Goal: Task Accomplishment & Management: Complete application form

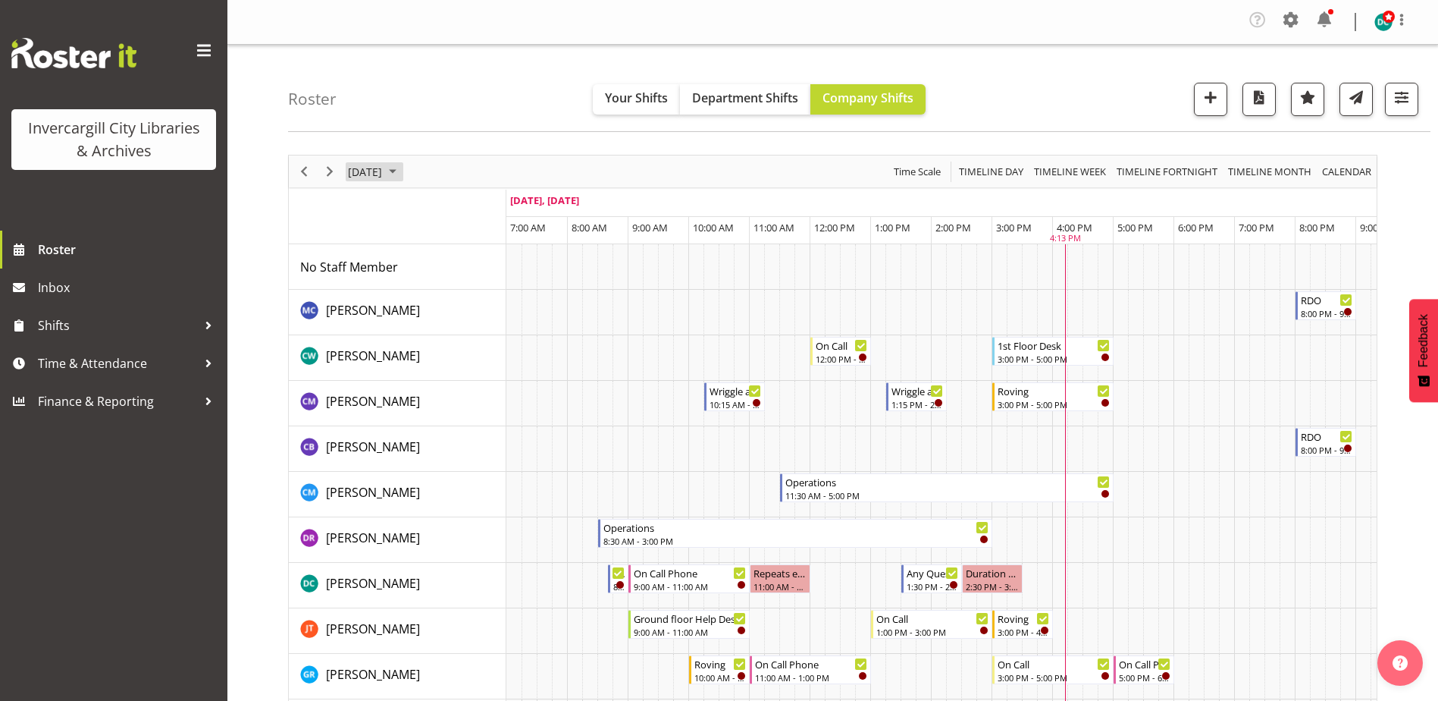
drag, startPoint x: 0, startPoint y: 0, endPoint x: 409, endPoint y: 174, distance: 444.0
click at [384, 174] on span "September 8, 2025" at bounding box center [364, 171] width 37 height 19
click at [486, 318] on span "19" at bounding box center [485, 313] width 23 height 23
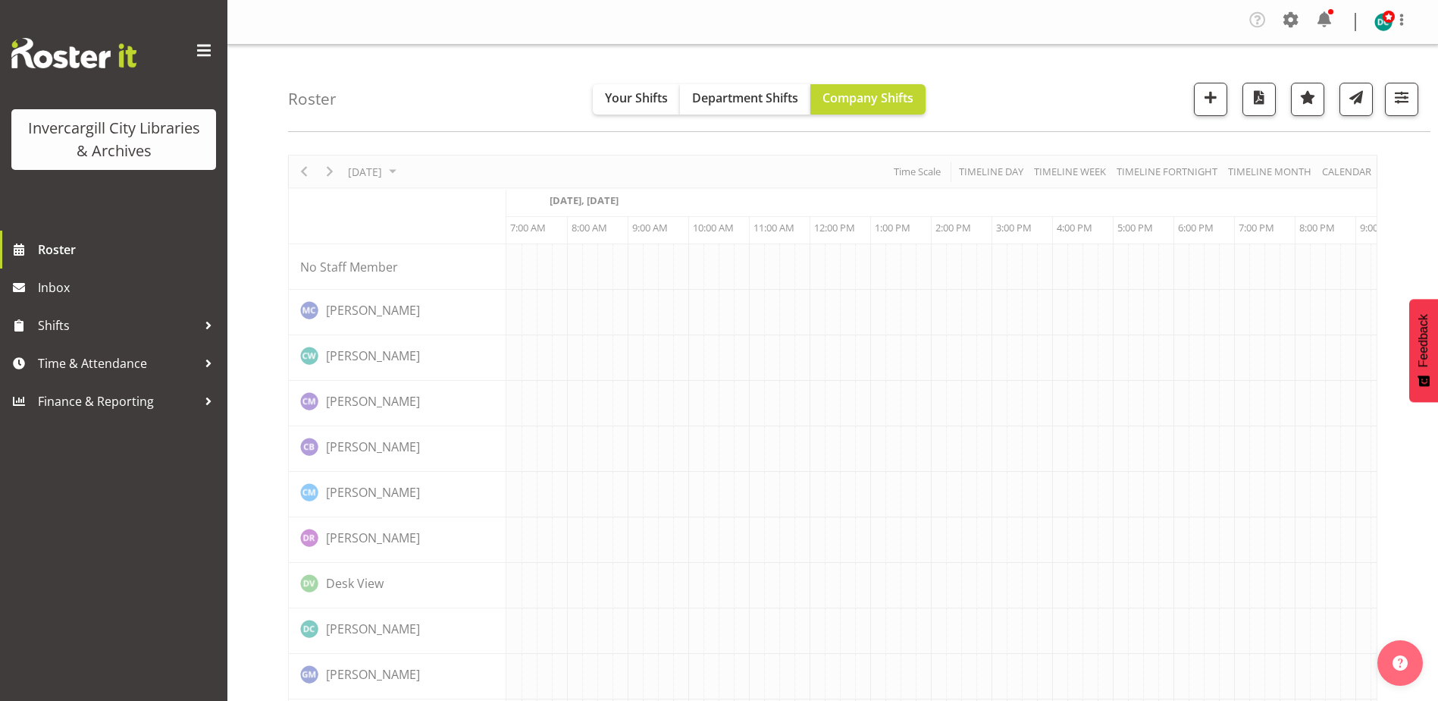
scroll to position [0, 39]
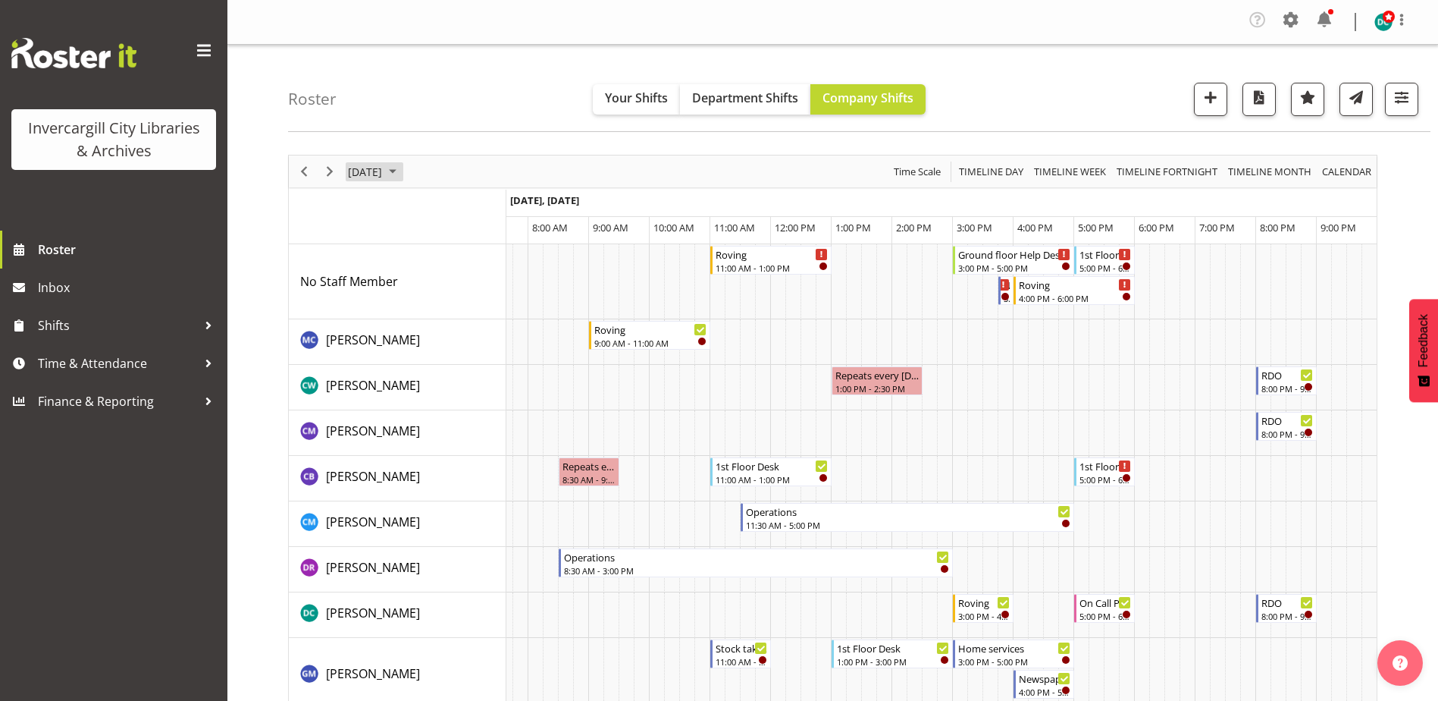
click at [370, 178] on span "September 19, 2025" at bounding box center [364, 171] width 37 height 19
click at [408, 99] on div "Roster Your Shifts Department Shifts Company Shifts All Locations Clear Bluff L…" at bounding box center [859, 88] width 1143 height 87
click at [211, 359] on div at bounding box center [208, 363] width 23 height 23
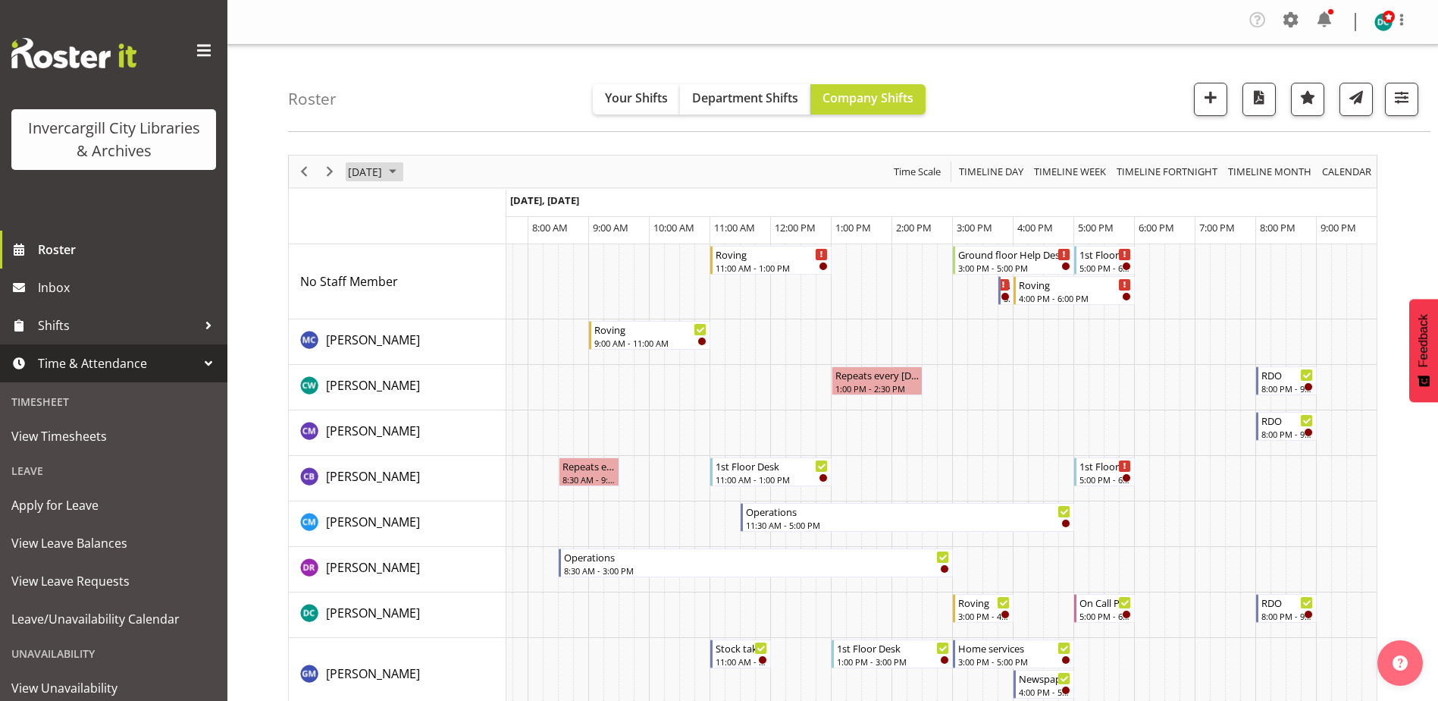
click at [384, 175] on span "September 19, 2025" at bounding box center [364, 171] width 37 height 19
click at [470, 99] on div "Roster Your Shifts Department Shifts Company Shifts All Locations Clear Bluff L…" at bounding box center [859, 88] width 1143 height 87
click at [64, 507] on span "Apply for Leave" at bounding box center [113, 505] width 205 height 23
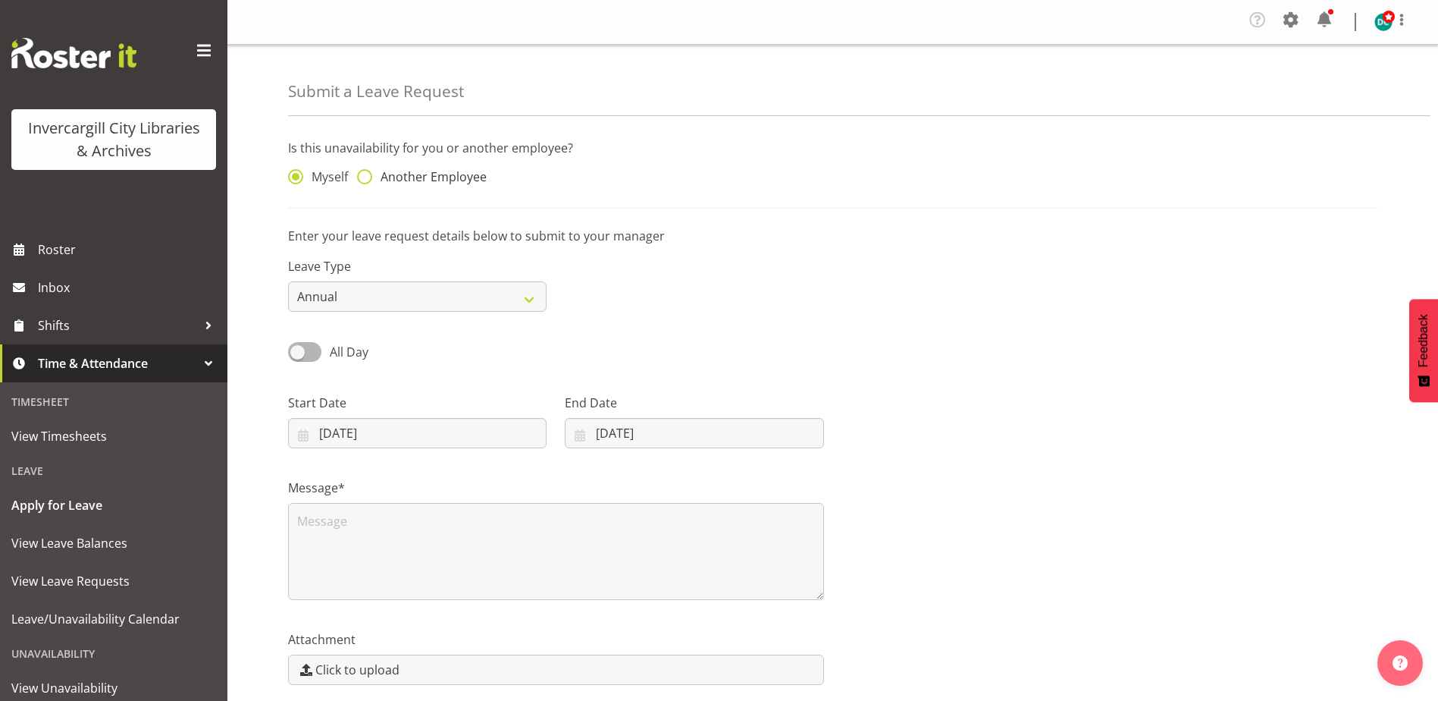
drag, startPoint x: 368, startPoint y: 177, endPoint x: 384, endPoint y: 174, distance: 16.2
click at [367, 177] on span at bounding box center [364, 176] width 15 height 15
click at [367, 177] on input "Another Employee" at bounding box center [362, 177] width 10 height 10
radio input "true"
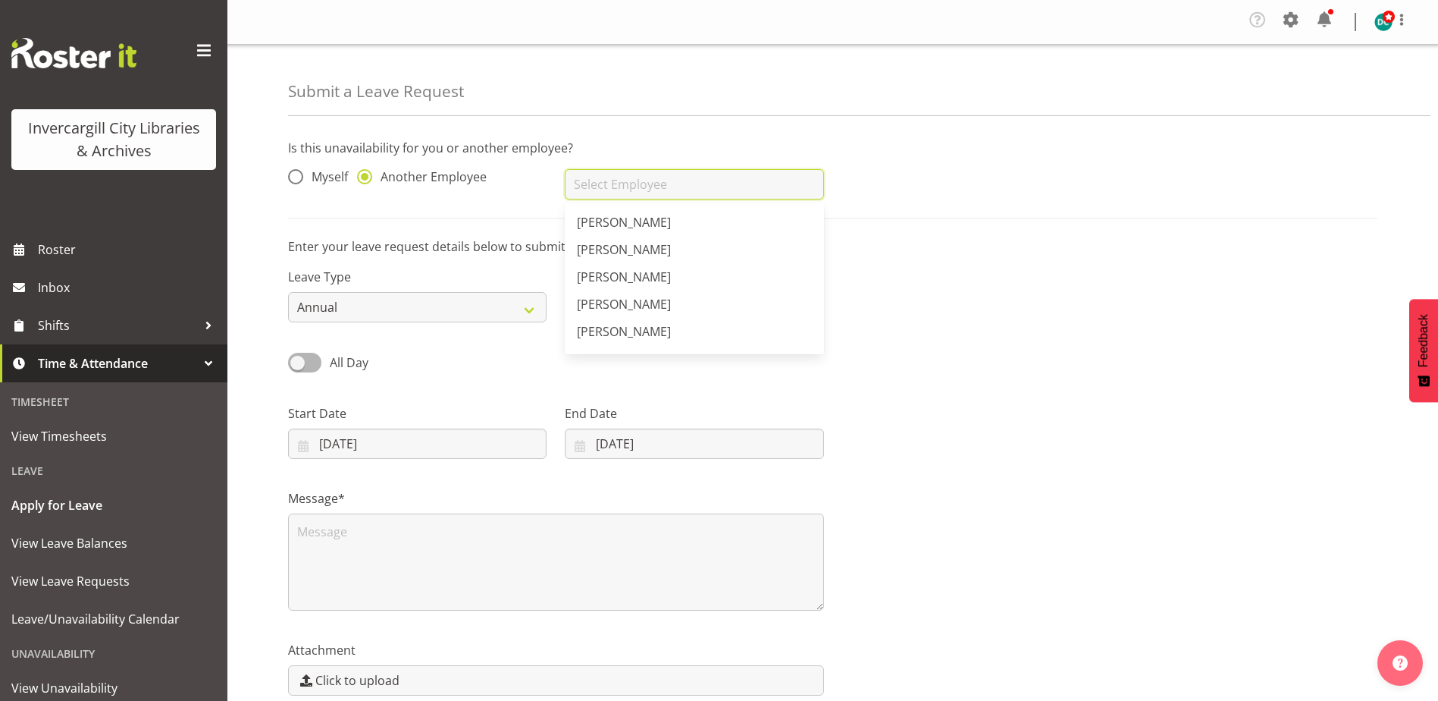
drag, startPoint x: 663, startPoint y: 171, endPoint x: 626, endPoint y: 192, distance: 42.4
click at [663, 171] on input "text" at bounding box center [694, 184] width 259 height 30
click at [616, 309] on span "[PERSON_NAME]" at bounding box center [624, 304] width 94 height 17
type input "[PERSON_NAME]"
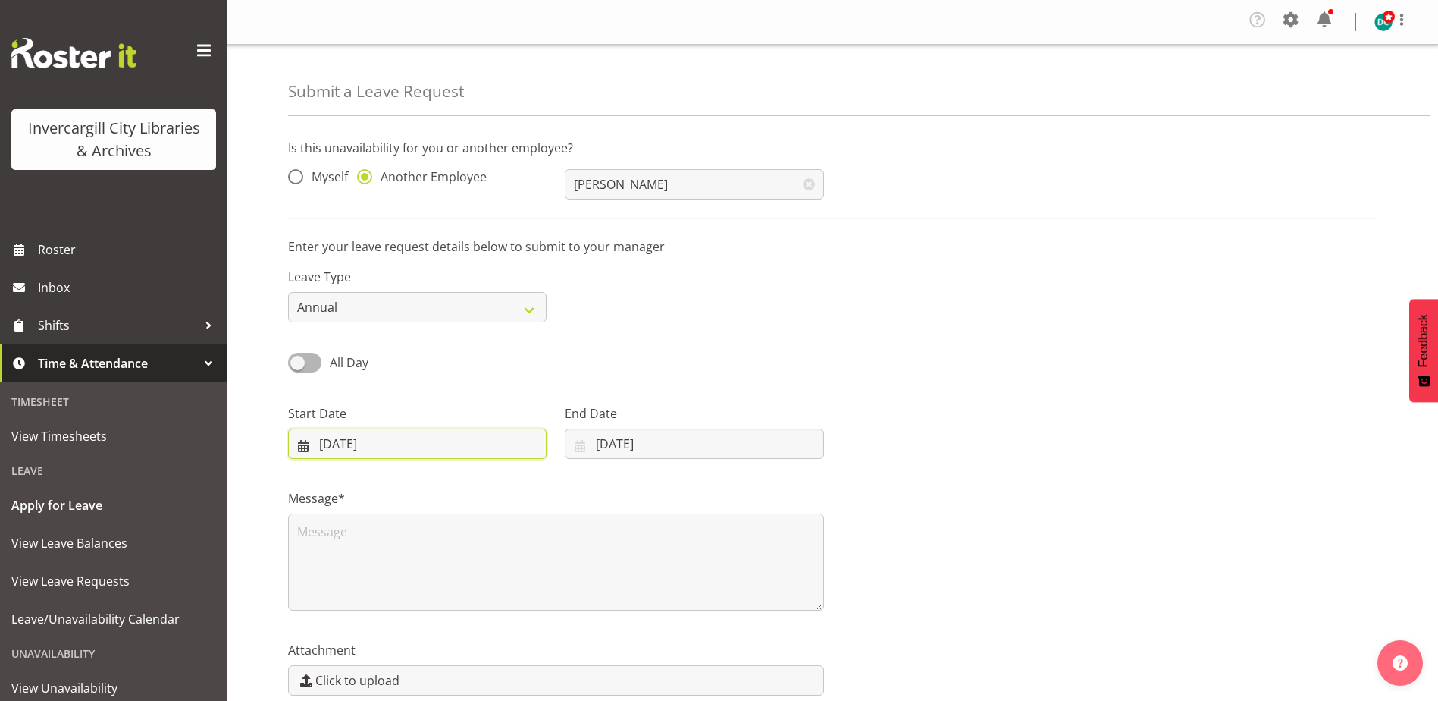
click at [334, 447] on input "08/09/2025" at bounding box center [417, 443] width 259 height 30
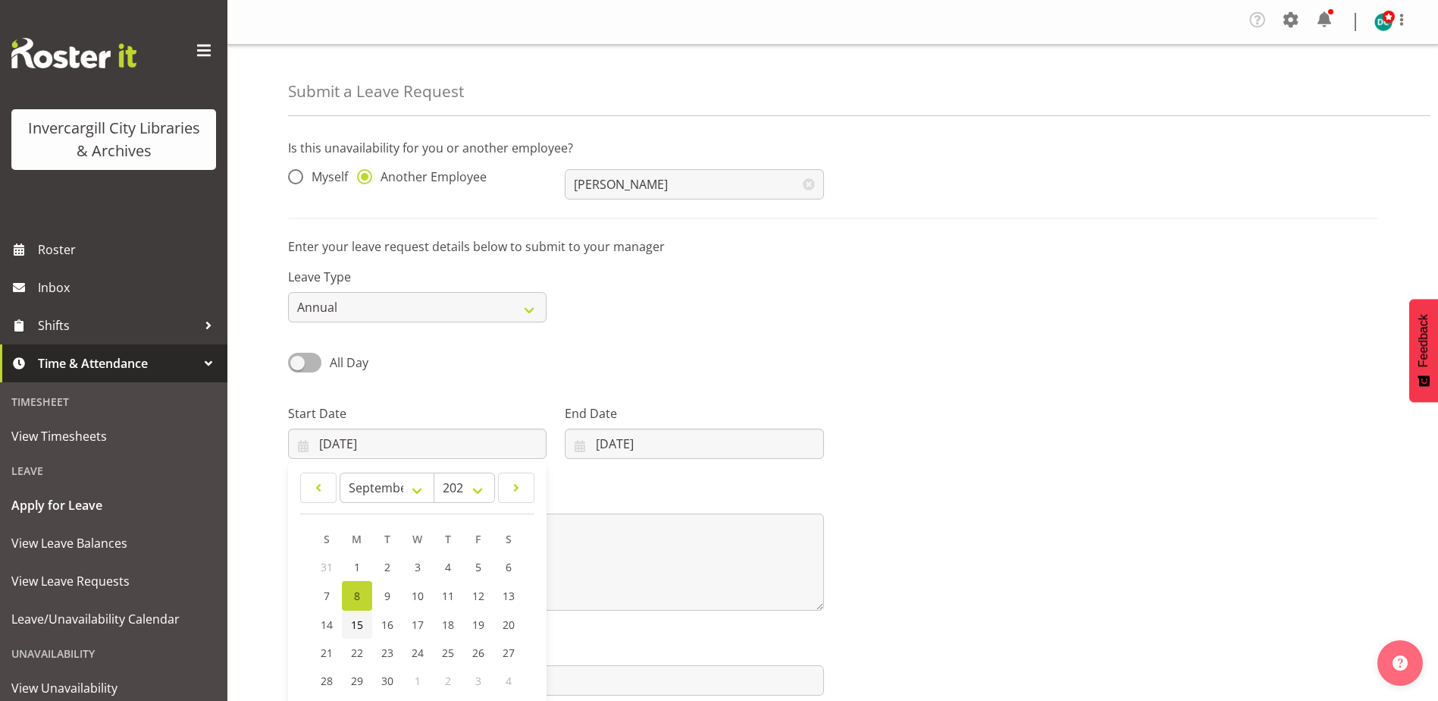
click at [359, 624] on span "15" at bounding box center [357, 624] width 12 height 14
type input "15/09/2025"
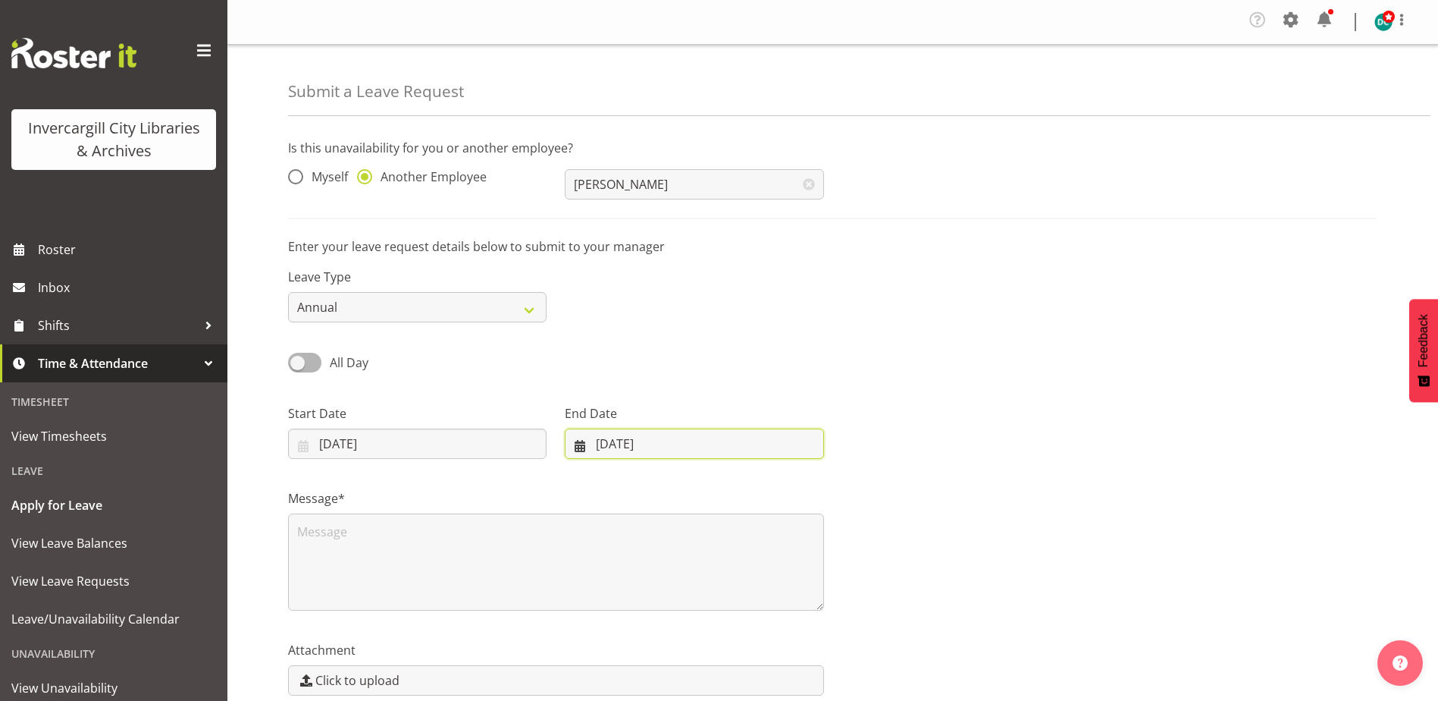
click at [637, 440] on input "08/09/2025" at bounding box center [694, 443] width 259 height 30
click at [745, 652] on span "26" at bounding box center [747, 652] width 12 height 14
type input "26/09/2025"
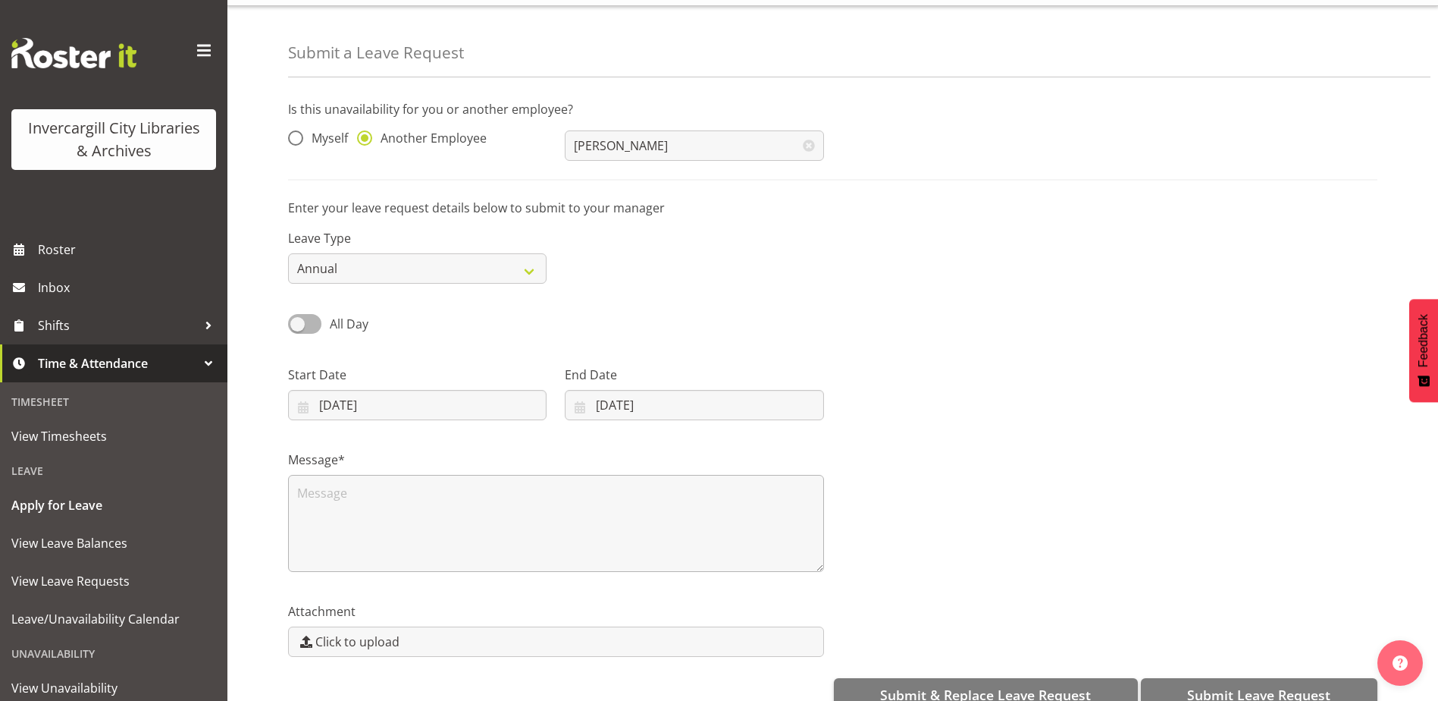
scroll to position [72, 0]
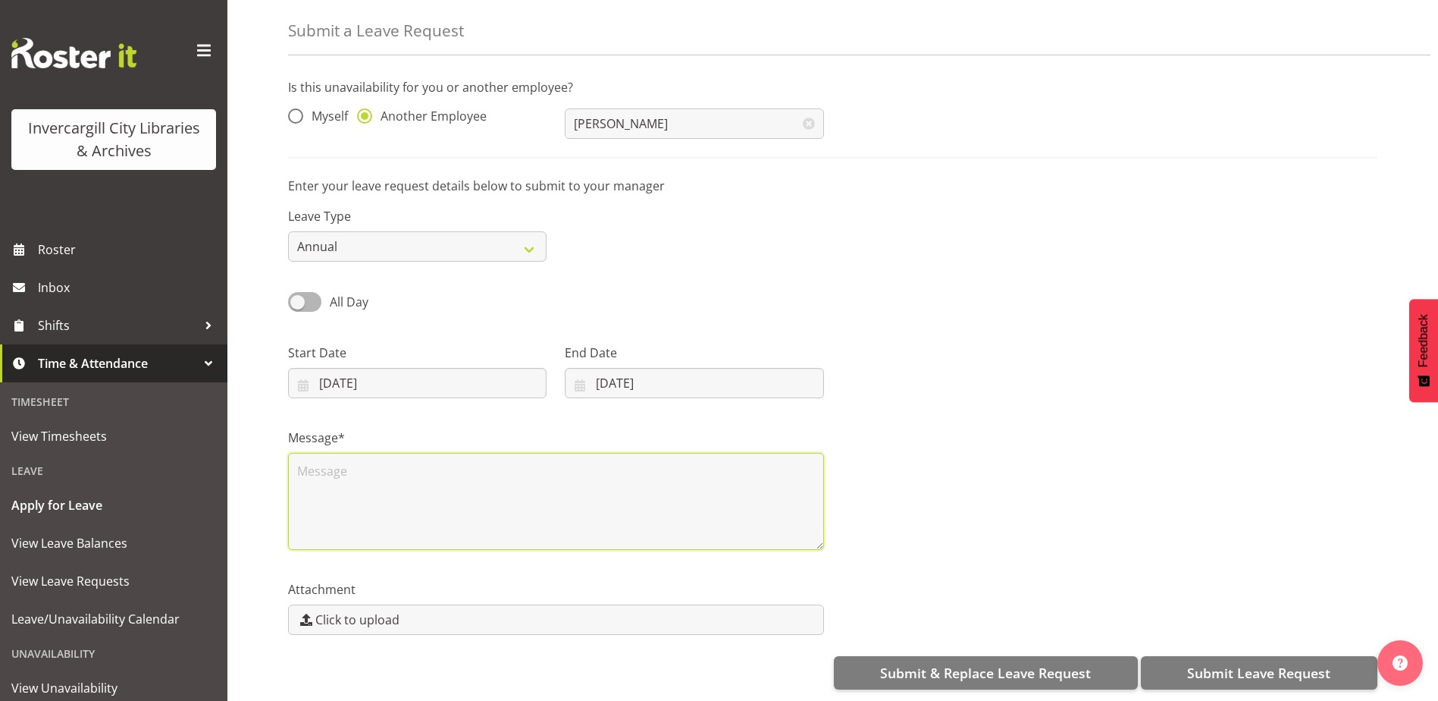
click at [351, 466] on textarea at bounding box center [556, 501] width 536 height 97
type textarea "Leave"
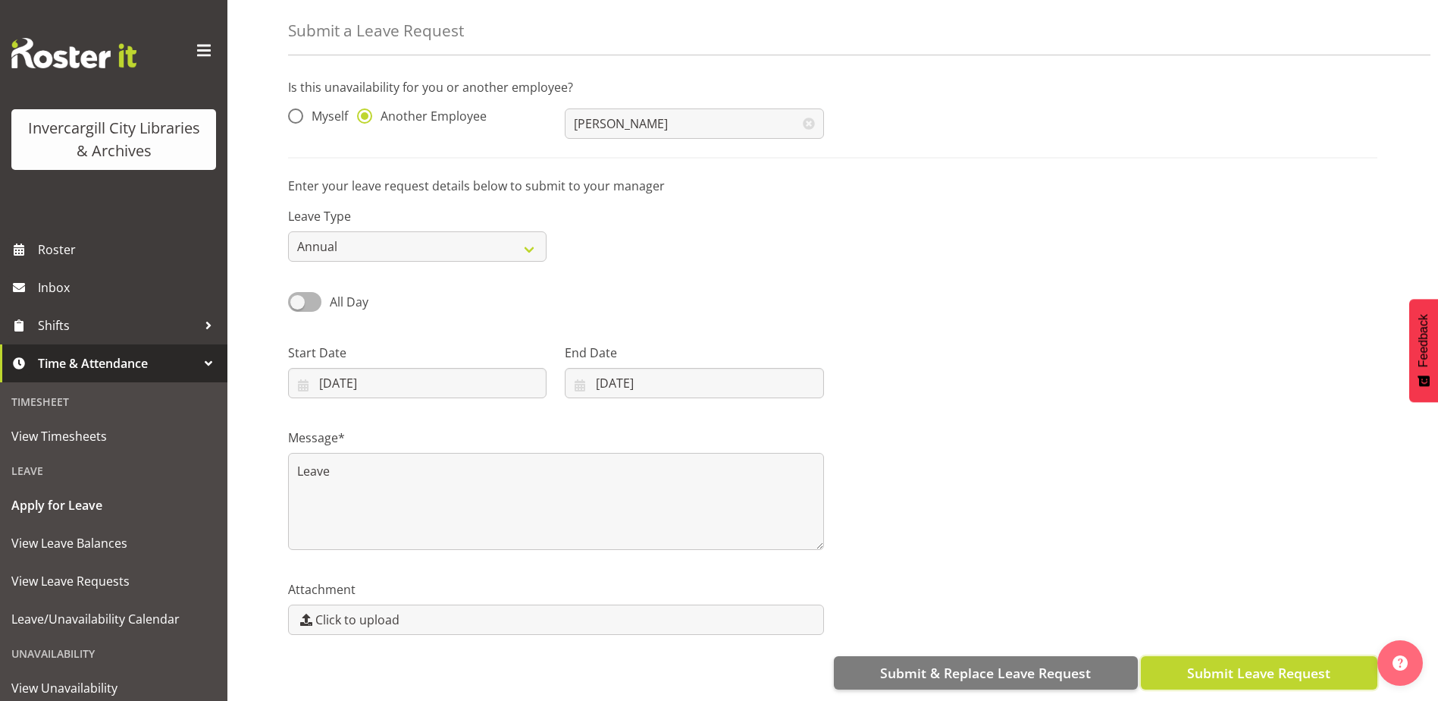
click at [1206, 663] on span "Submit Leave Request" at bounding box center [1258, 673] width 143 height 20
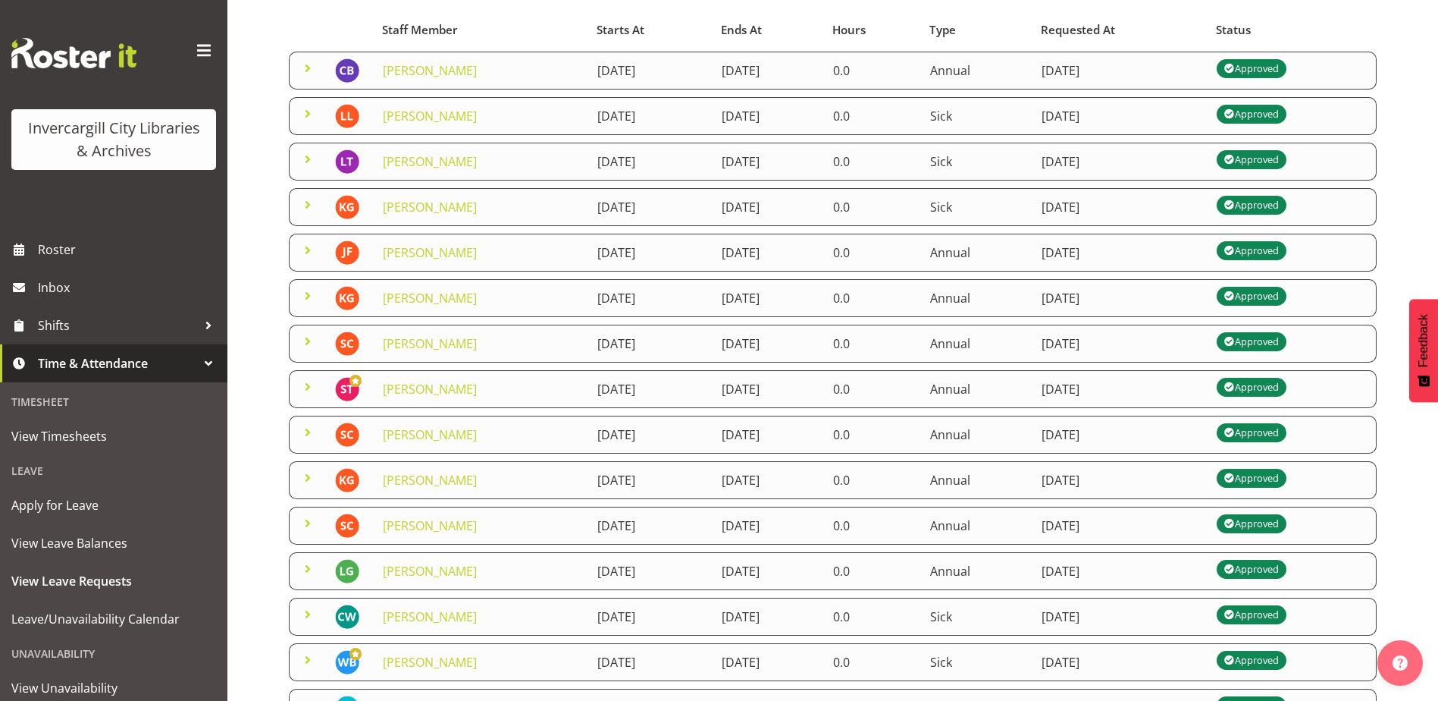
scroll to position [152, 0]
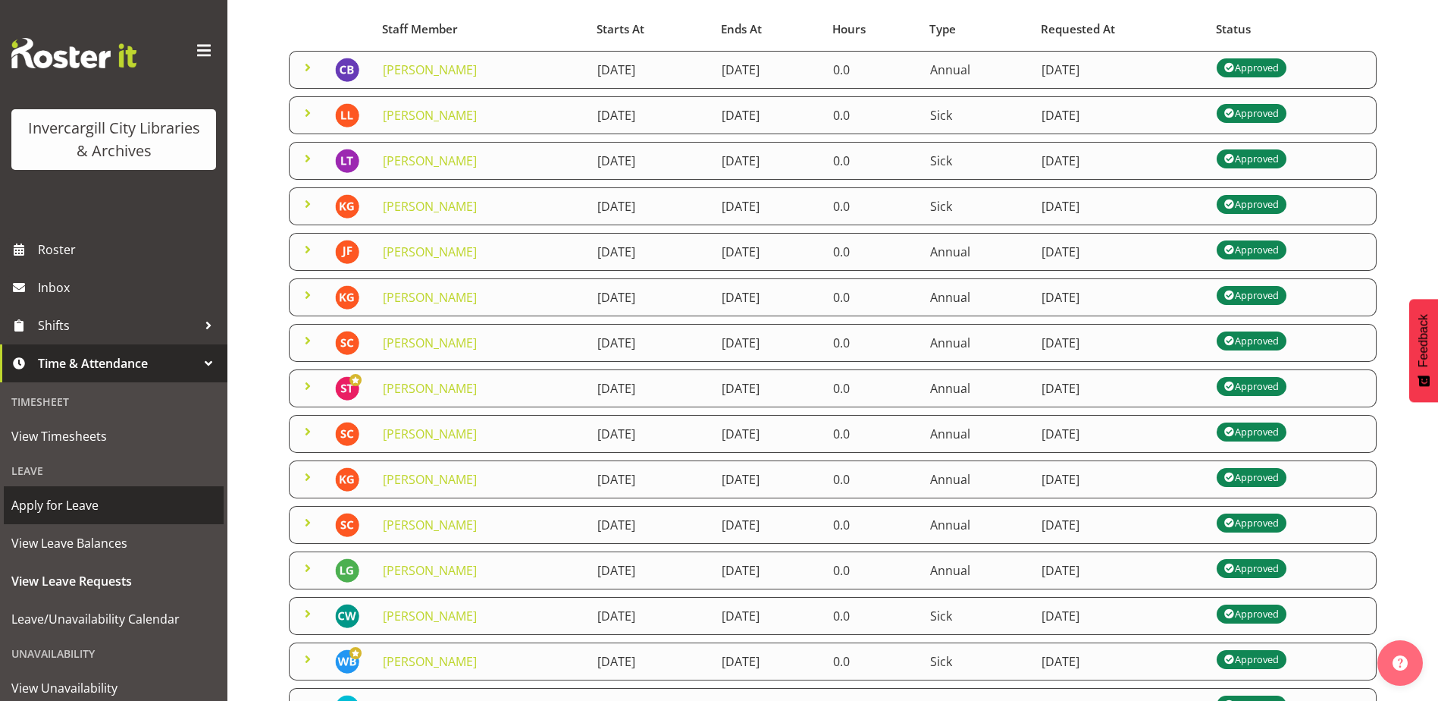
click at [64, 506] on span "Apply for Leave" at bounding box center [113, 505] width 205 height 23
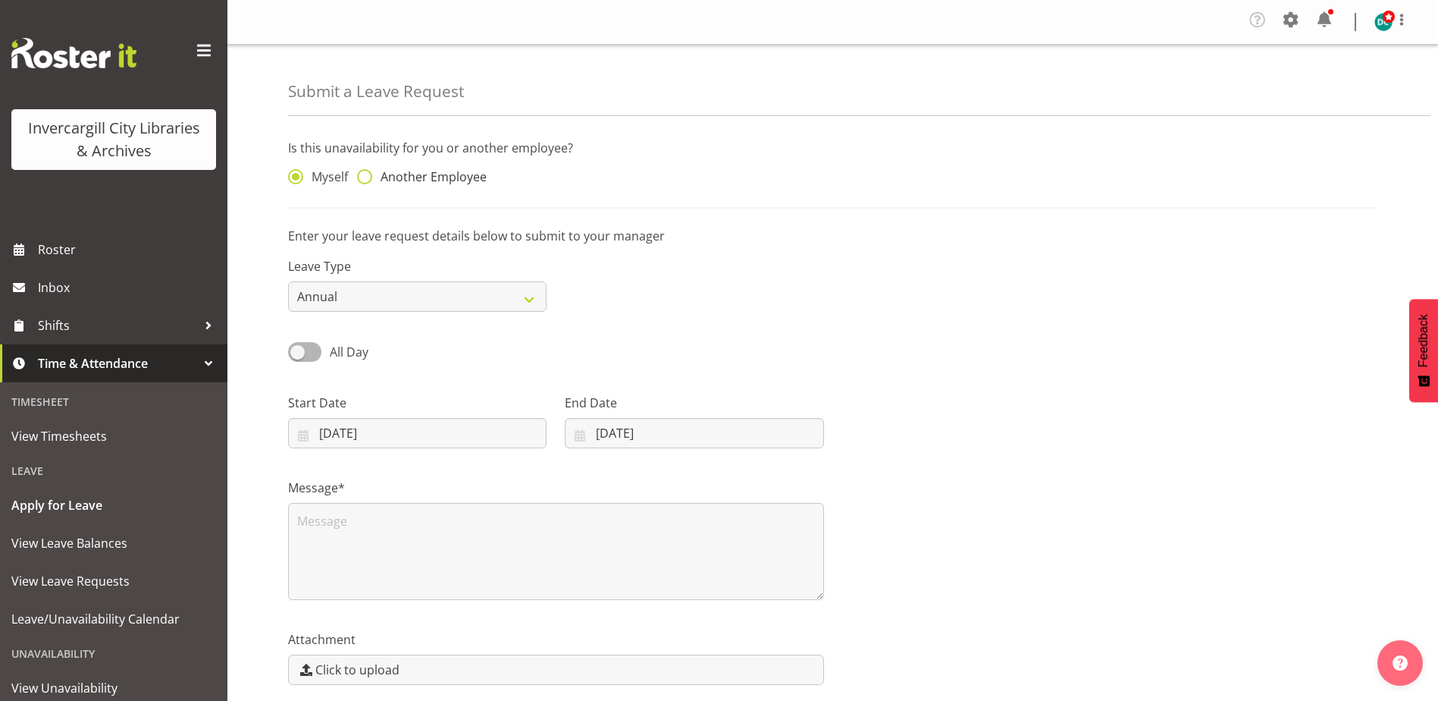
click at [365, 182] on span at bounding box center [364, 176] width 15 height 15
click at [365, 182] on input "Another Employee" at bounding box center [362, 177] width 10 height 10
radio input "true"
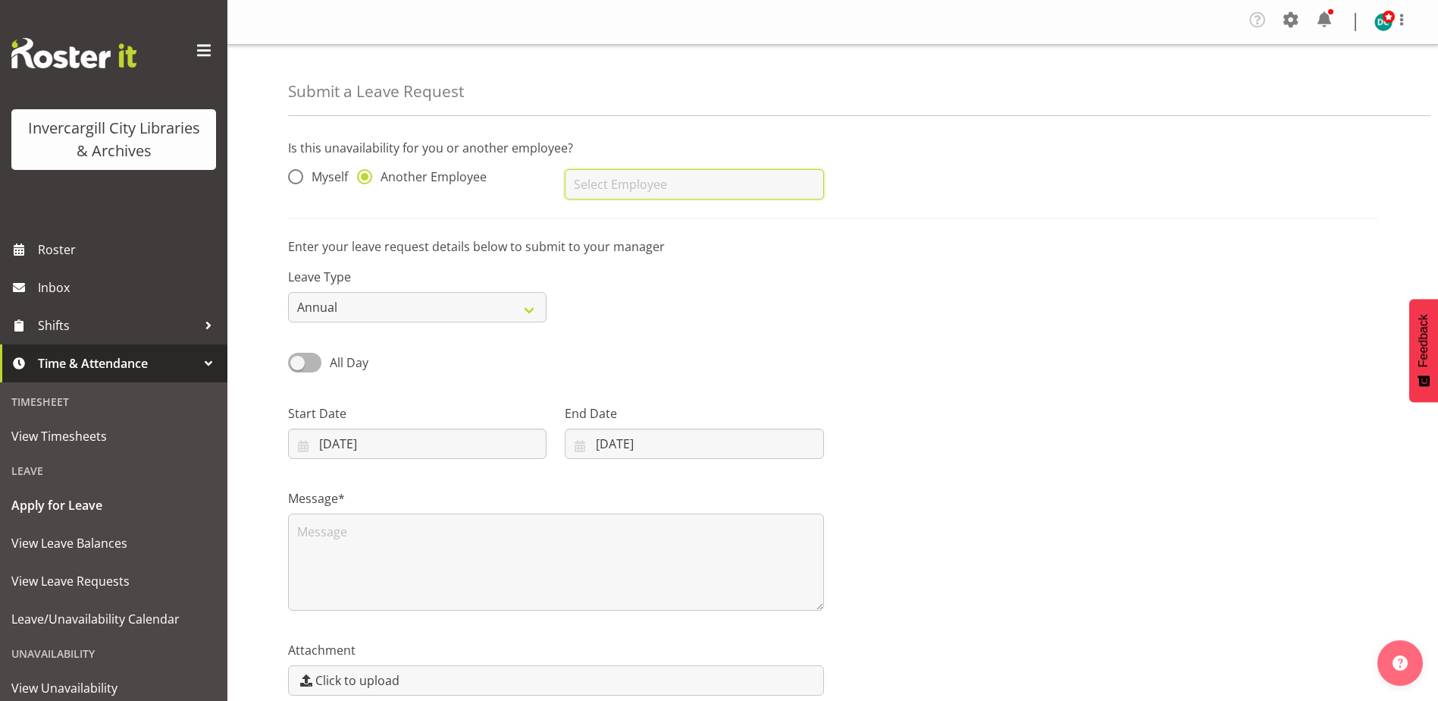
click at [694, 171] on input "text" at bounding box center [694, 184] width 259 height 30
click at [635, 214] on span "[PERSON_NAME]" at bounding box center [624, 222] width 94 height 17
type input "[PERSON_NAME]"
click at [368, 440] on input "08/09/2025" at bounding box center [417, 443] width 259 height 30
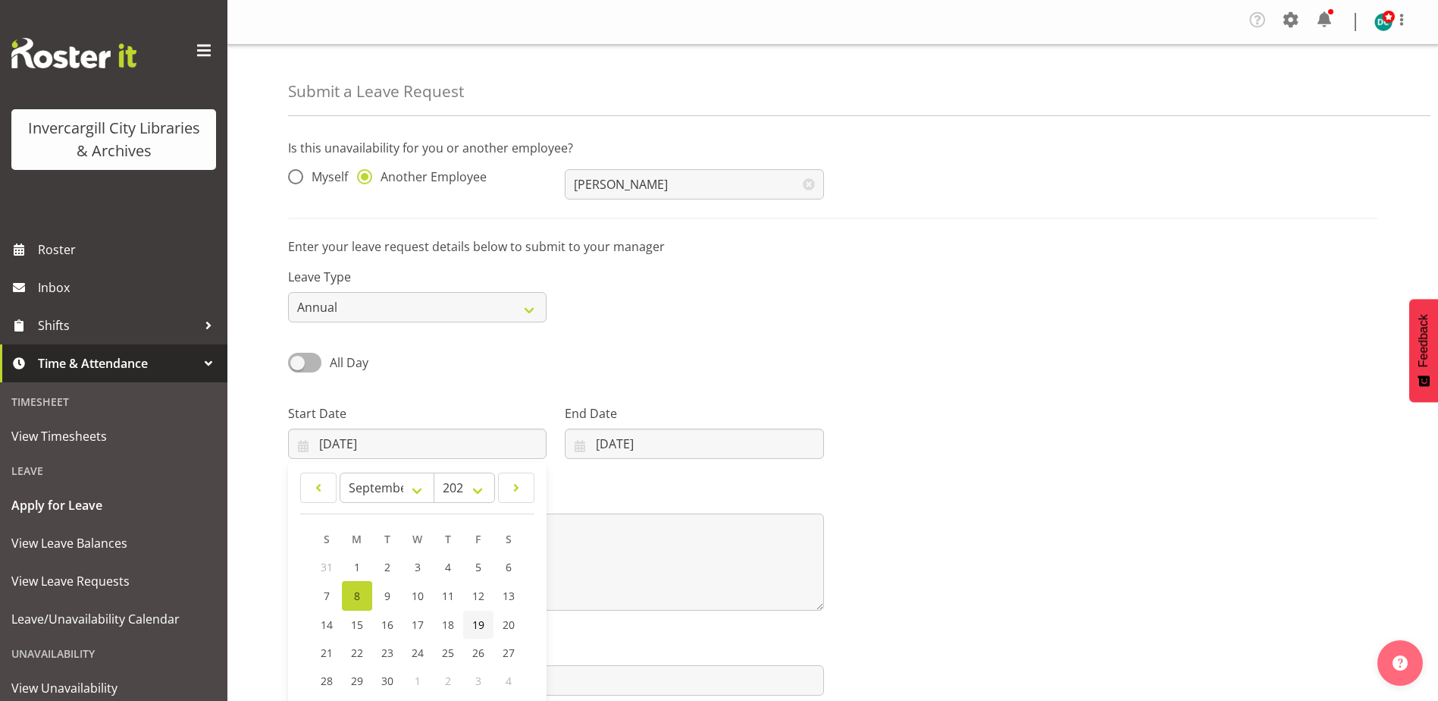
click at [479, 630] on span "19" at bounding box center [478, 624] width 12 height 14
type input "19/09/2025"
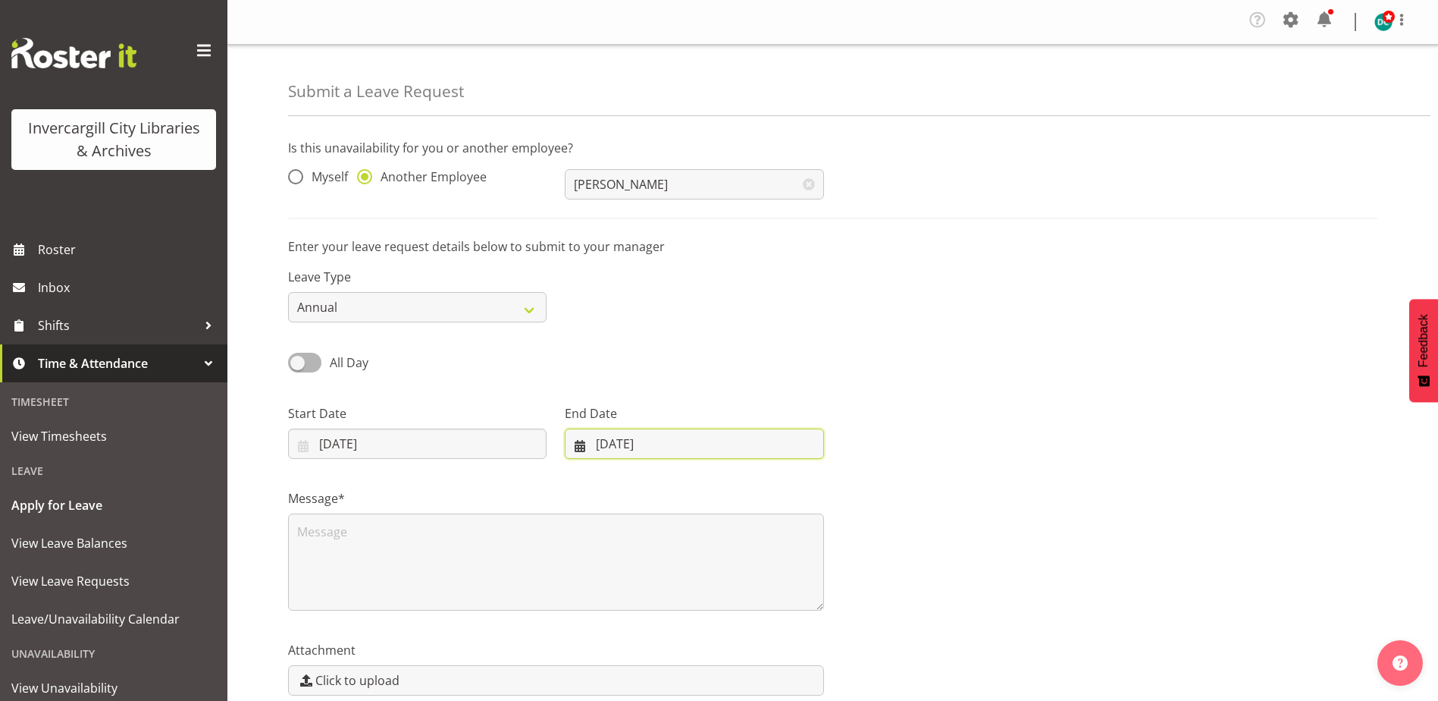
click at [650, 447] on input "08/09/2025" at bounding box center [694, 443] width 259 height 30
click at [752, 632] on span "19" at bounding box center [747, 624] width 12 height 14
type input "19/09/2025"
click at [428, 548] on textarea at bounding box center [556, 561] width 536 height 97
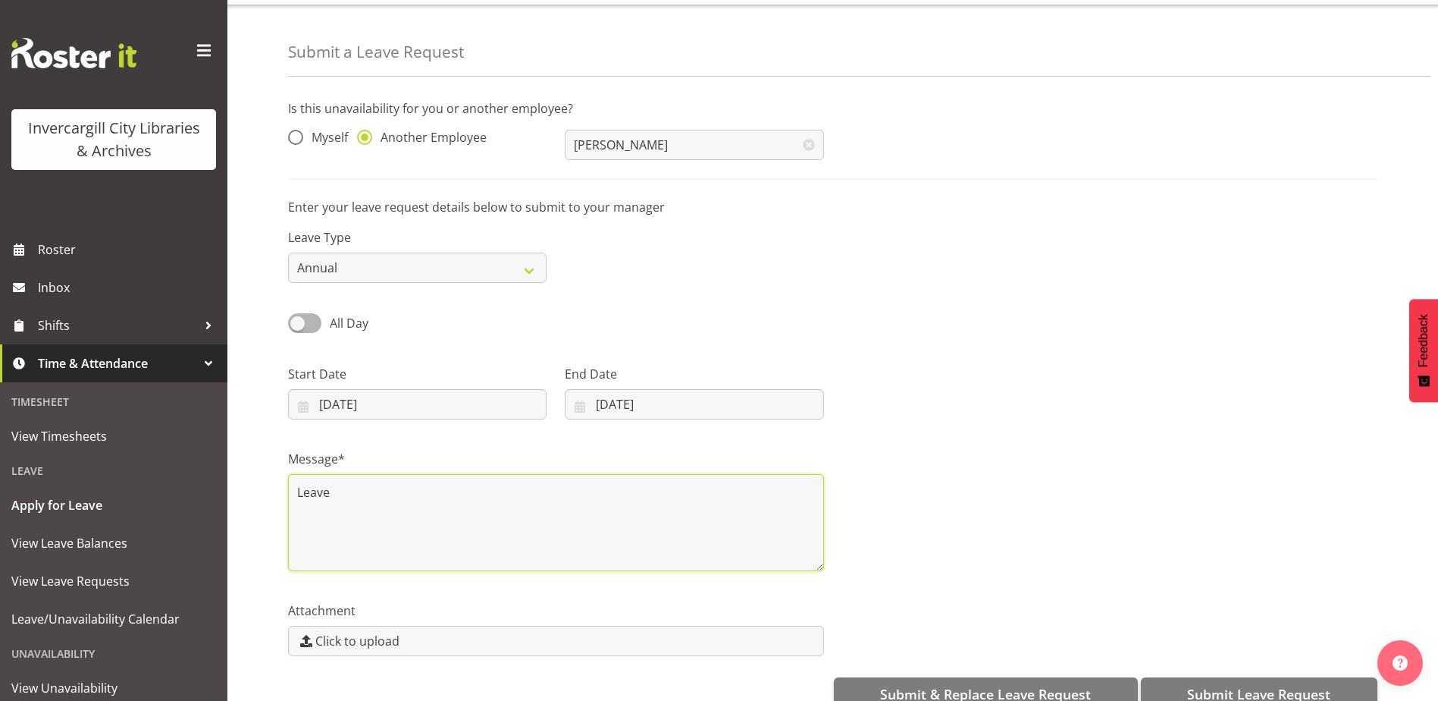
scroll to position [72, 0]
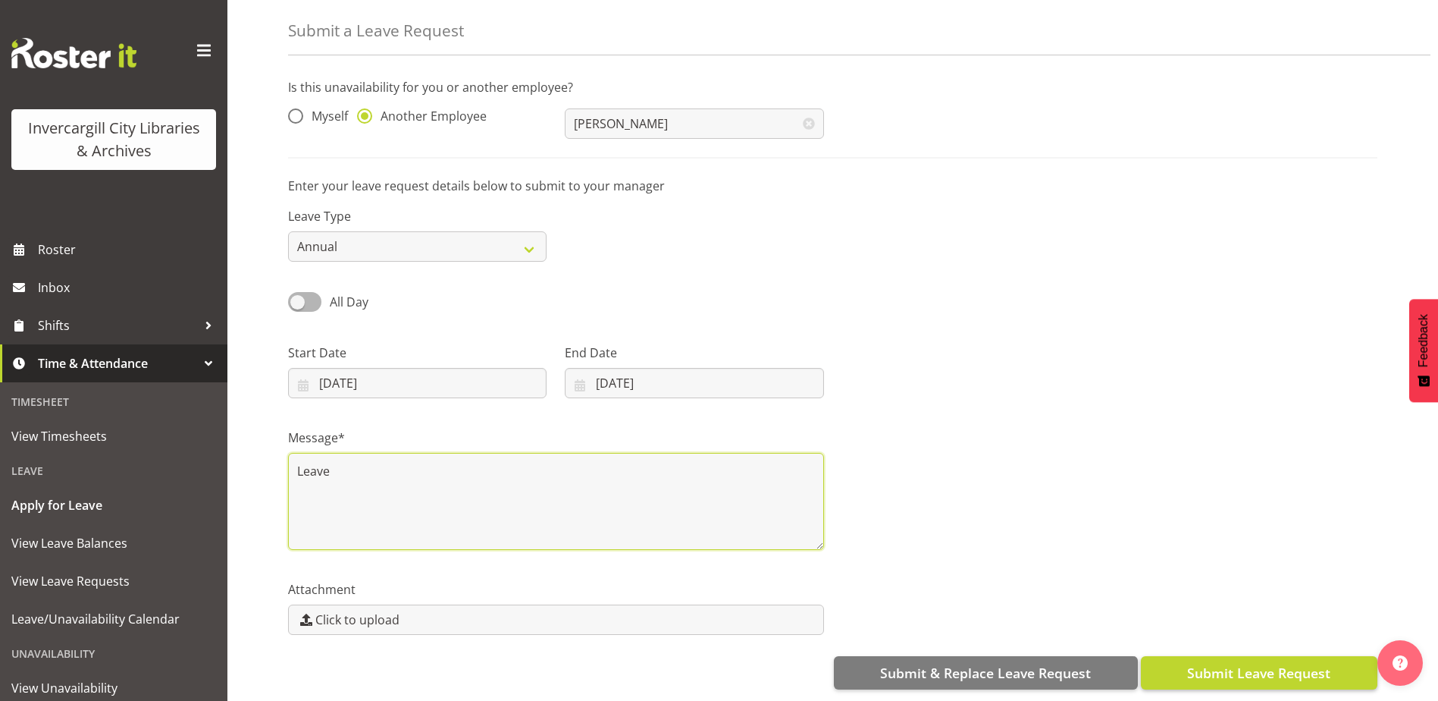
type textarea "Leave"
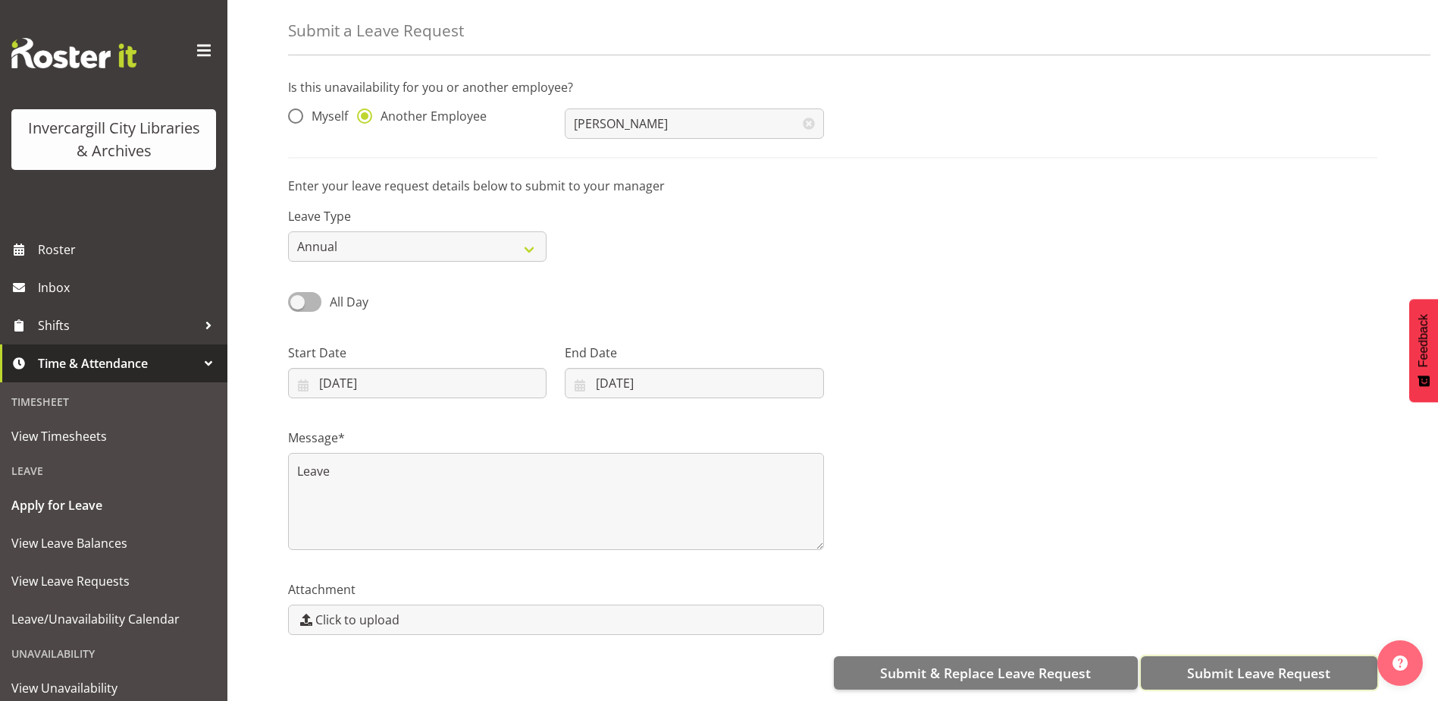
click at [1319, 663] on span "Submit Leave Request" at bounding box center [1258, 673] width 143 height 20
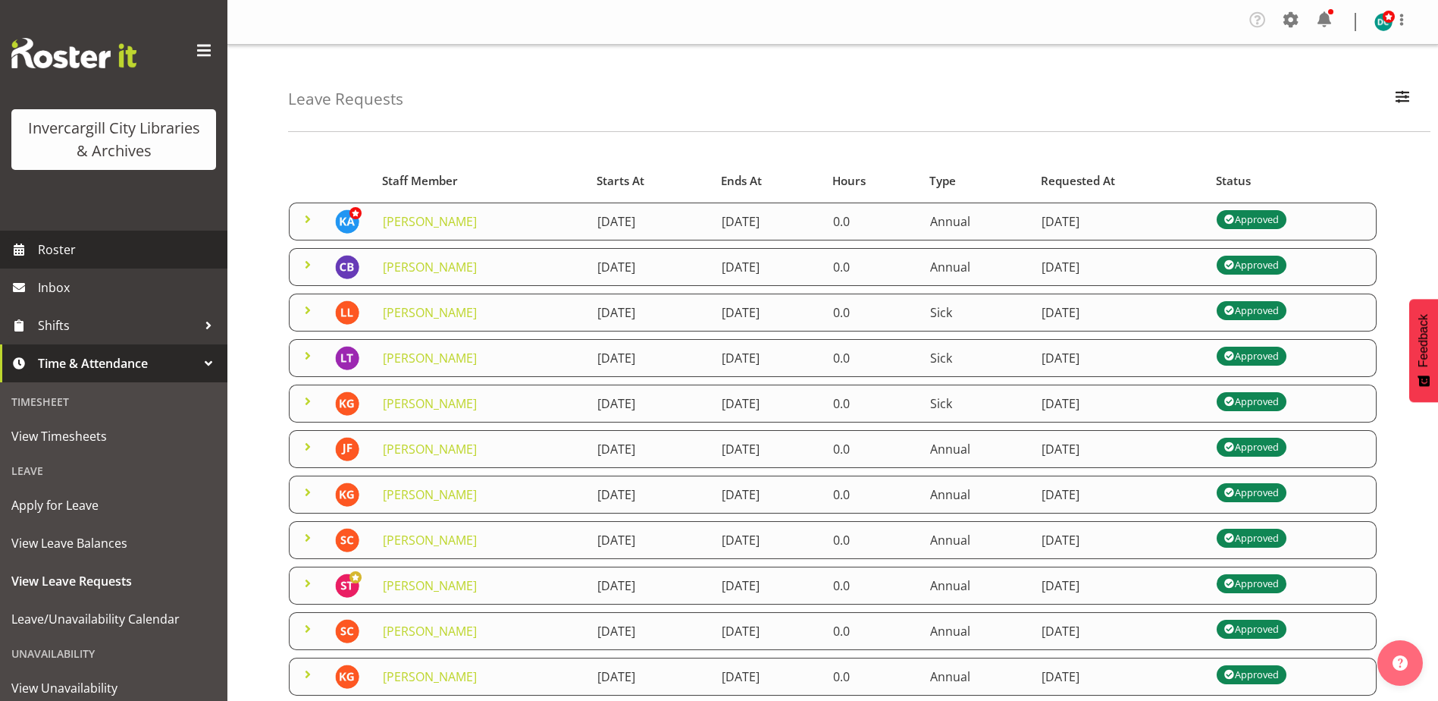
click at [76, 248] on span "Roster" at bounding box center [129, 249] width 182 height 23
